Goal: Task Accomplishment & Management: Complete application form

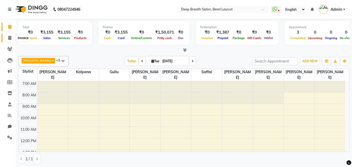
click at [11, 38] on icon at bounding box center [9, 38] width 3 height 4
select select "service"
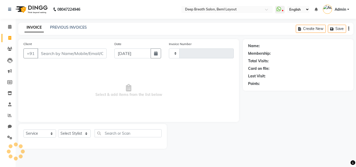
type input "0855"
select select "4101"
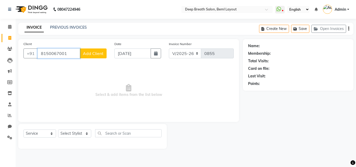
type input "8150067001"
click at [95, 54] on span "Add Client" at bounding box center [93, 53] width 21 height 5
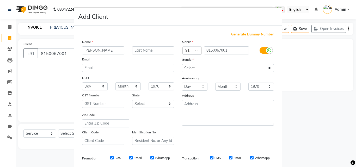
type input "[PERSON_NAME]"
click at [221, 68] on select "Select [DEMOGRAPHIC_DATA] [DEMOGRAPHIC_DATA] Other Prefer Not To Say" at bounding box center [228, 68] width 92 height 8
select select "[DEMOGRAPHIC_DATA]"
click at [182, 64] on select "Select [DEMOGRAPHIC_DATA] [DEMOGRAPHIC_DATA] Other Prefer Not To Say" at bounding box center [228, 68] width 92 height 8
click at [99, 87] on select "Day 01 02 03 04 05 06 07 08 09 10 11 12 13 14 15 16 17 18 19 20 21 22 23 24 25 …" at bounding box center [95, 86] width 26 height 8
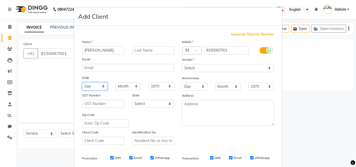
select select "03"
click at [82, 82] on select "Day 01 02 03 04 05 06 07 08 09 10 11 12 13 14 15 16 17 18 19 20 21 22 23 24 25 …" at bounding box center [95, 86] width 26 height 8
click at [127, 86] on select "Month January February March April May June July August September October Novem…" at bounding box center [128, 86] width 26 height 8
select select "01"
click at [115, 82] on select "Month January February March April May June July August September October Novem…" at bounding box center [128, 86] width 26 height 8
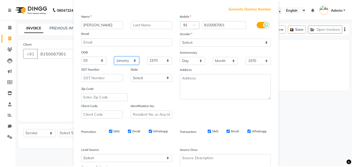
scroll to position [73, 0]
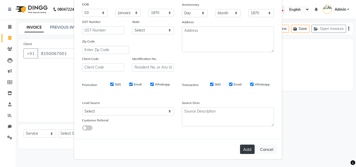
click at [240, 150] on button "Add" at bounding box center [247, 149] width 15 height 9
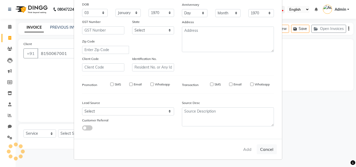
select select
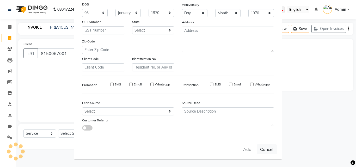
select select
checkbox input "false"
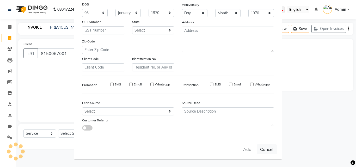
checkbox input "false"
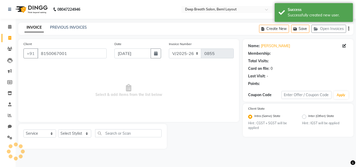
select select "1: Object"
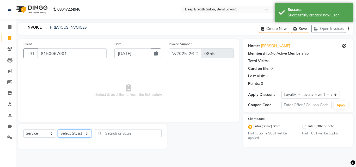
click at [79, 137] on select "Select Stylist [PERSON_NAME] Gullu [PERSON_NAME] [PERSON_NAME] [PERSON_NAME] Ma…" at bounding box center [74, 133] width 33 height 8
select select "60503"
click at [58, 129] on select "Select Stylist [PERSON_NAME] Gullu [PERSON_NAME] [PERSON_NAME] [PERSON_NAME] Ma…" at bounding box center [74, 133] width 33 height 8
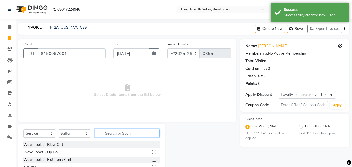
click at [127, 135] on input "text" at bounding box center [127, 133] width 65 height 8
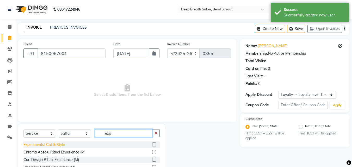
type input "exp"
click at [46, 146] on div "Experimental Cut & Style" at bounding box center [43, 144] width 41 height 5
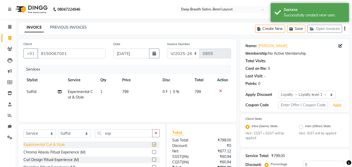
checkbox input "false"
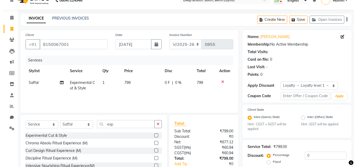
scroll to position [0, 0]
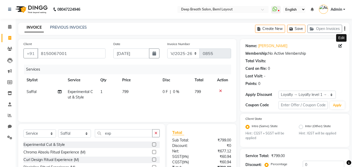
click at [339, 46] on icon at bounding box center [340, 46] width 4 height 4
select select "03"
select select "01"
select select "[DEMOGRAPHIC_DATA]"
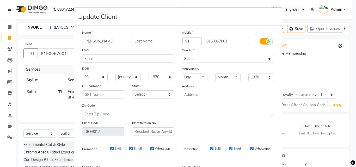
click at [346, 14] on ngb-modal-window "Update Client Name [GEOGRAPHIC_DATA] Email DOB Day 01 02 03 04 05 06 07 08 09 1…" at bounding box center [178, 83] width 356 height 167
